Goal: Book appointment/travel/reservation

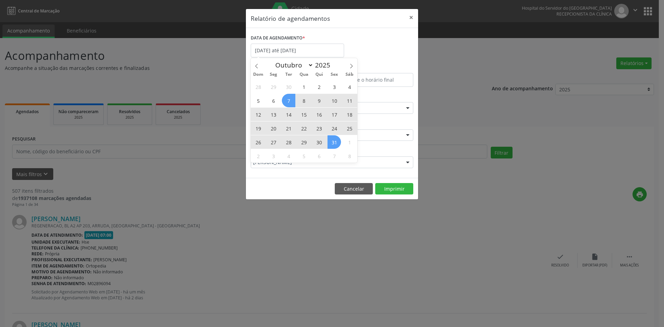
select select "9"
click at [288, 141] on span "28" at bounding box center [288, 141] width 13 height 13
type input "[DATE]"
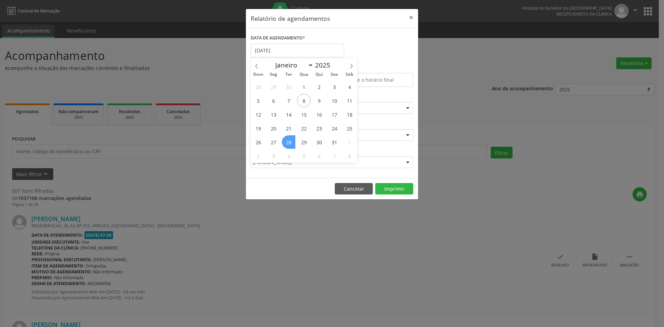
click at [288, 141] on span "28" at bounding box center [288, 141] width 13 height 13
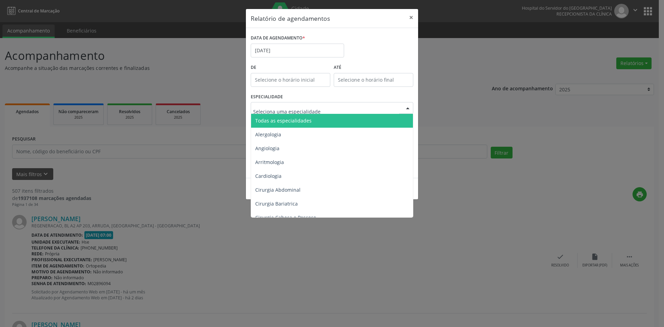
click at [281, 118] on span "Todas as especialidades" at bounding box center [283, 120] width 56 height 7
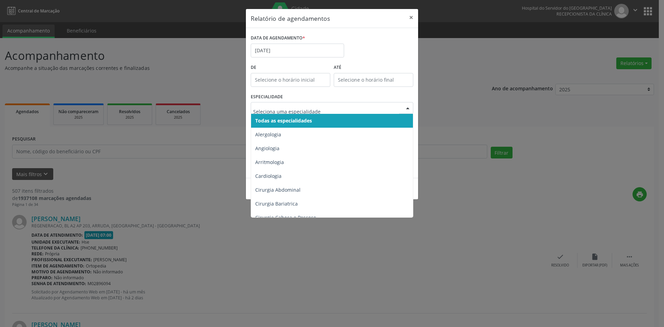
click at [279, 120] on span "Todas as especialidades" at bounding box center [283, 120] width 57 height 7
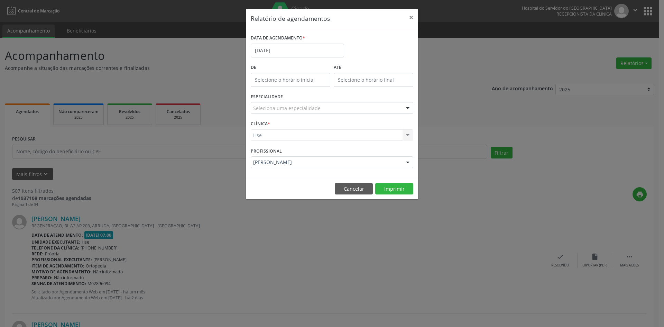
click at [281, 112] on div "Seleciona uma especialidade" at bounding box center [332, 108] width 163 height 12
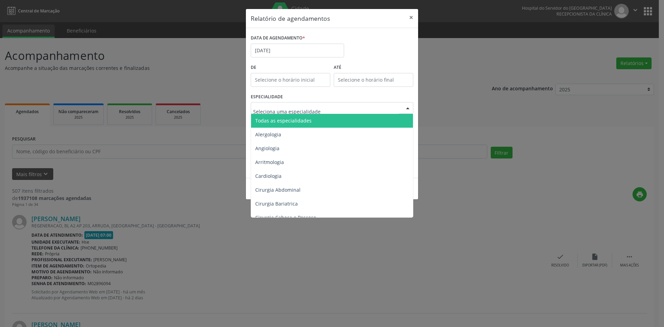
click at [288, 119] on span "Todas as especialidades" at bounding box center [283, 120] width 56 height 7
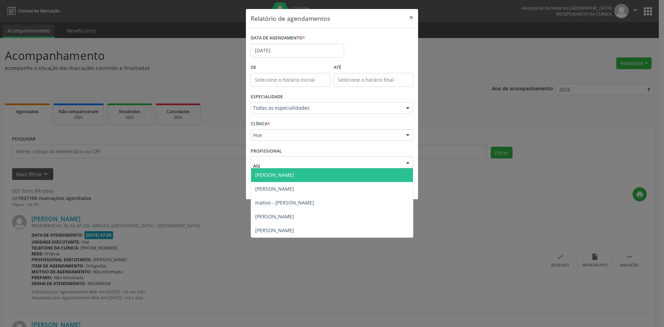
type input "A"
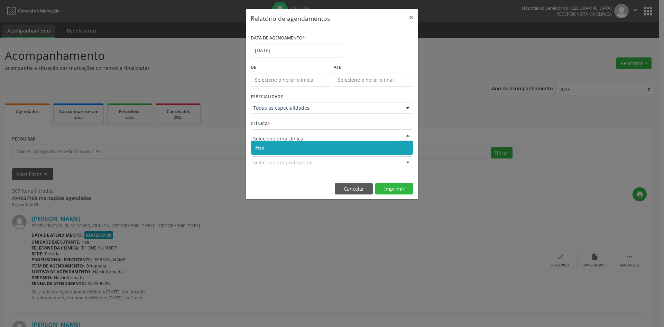
click at [268, 148] on span "Hse" at bounding box center [332, 148] width 162 height 14
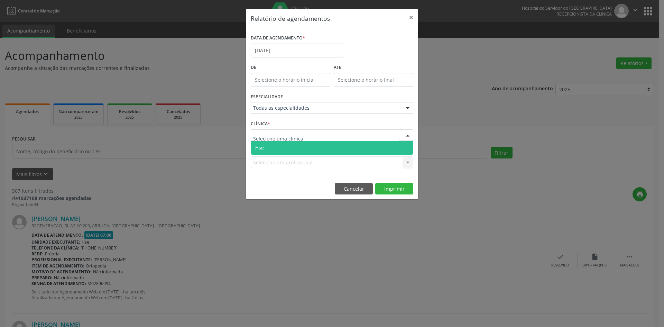
click at [269, 150] on span "Hse" at bounding box center [332, 148] width 162 height 14
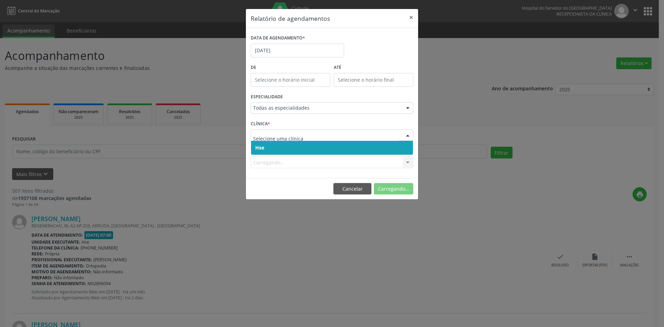
click at [261, 147] on span "Hse" at bounding box center [259, 147] width 9 height 7
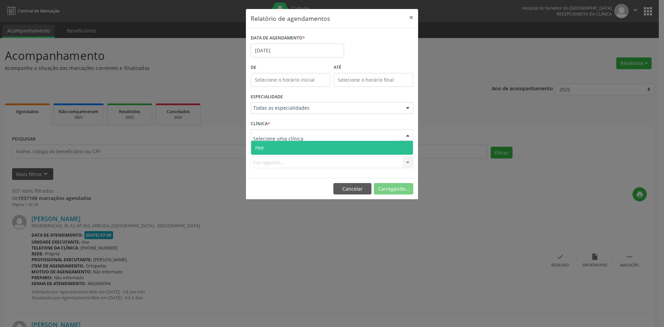
click at [259, 145] on span "Hse" at bounding box center [259, 147] width 9 height 7
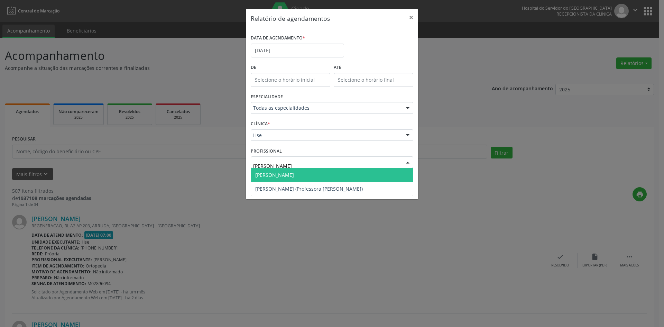
type input "ANA TE"
click at [290, 174] on span "[PERSON_NAME]" at bounding box center [274, 175] width 39 height 7
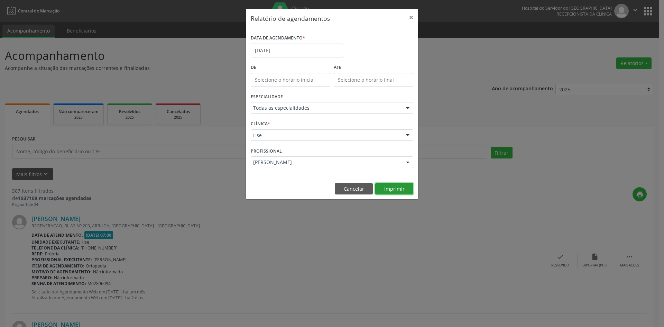
click at [395, 189] on button "Imprimir" at bounding box center [395, 189] width 38 height 12
